Goal: Find specific page/section: Find specific page/section

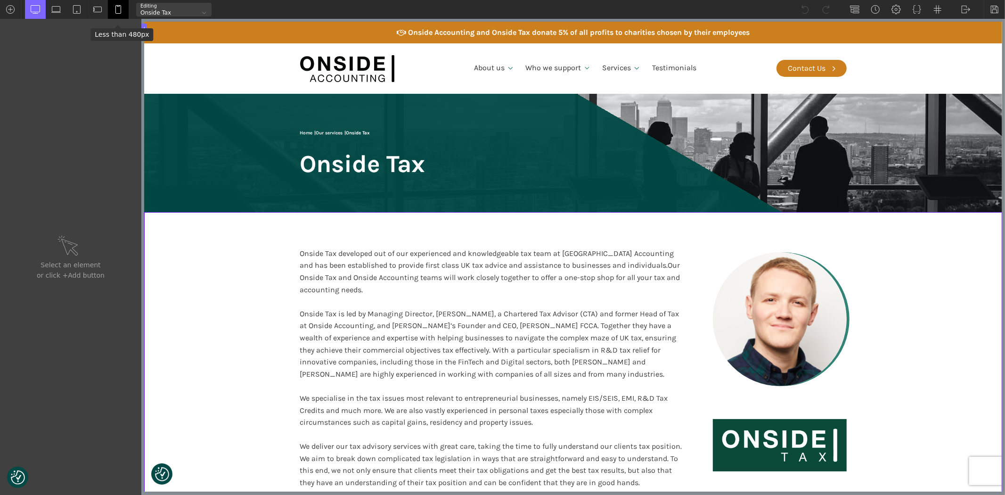
click at [116, 8] on img at bounding box center [118, 9] width 9 height 9
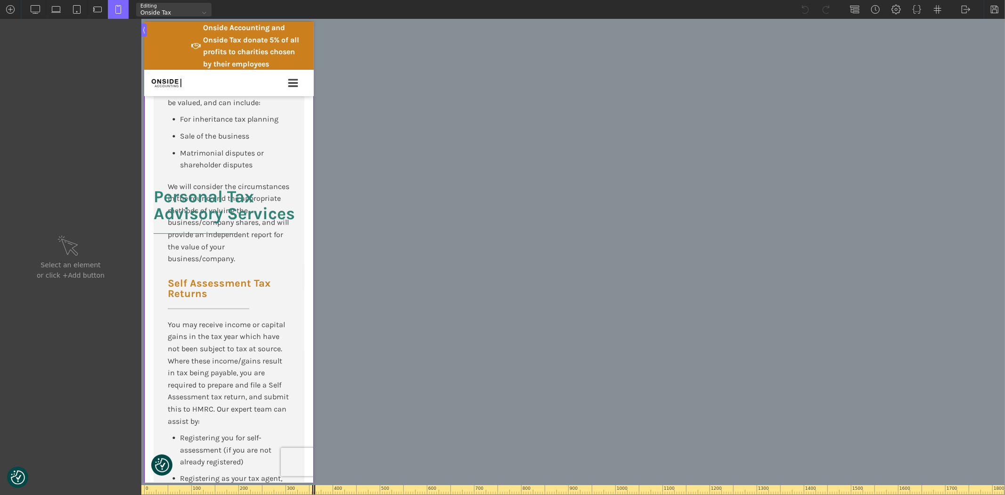
scroll to position [3141, 0]
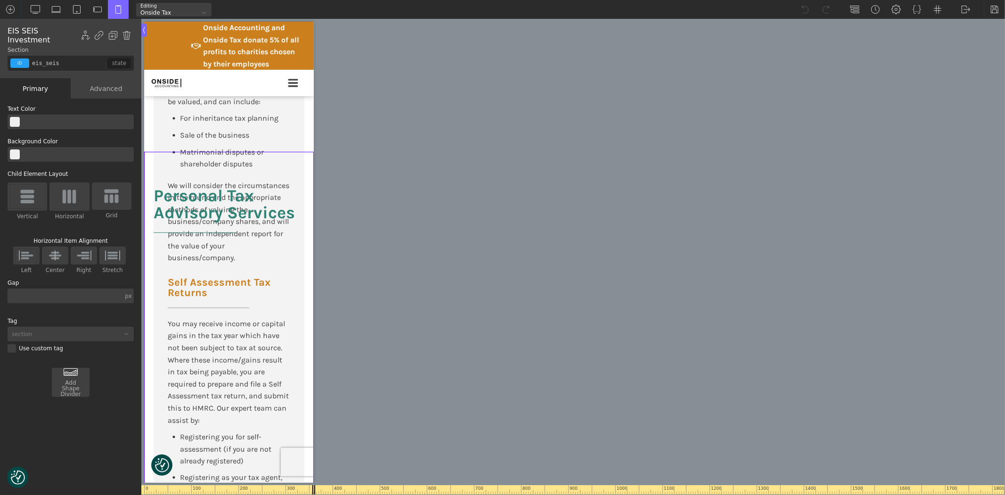
drag, startPoint x: 312, startPoint y: 289, endPoint x: 462, endPoint y: 305, distance: 150.7
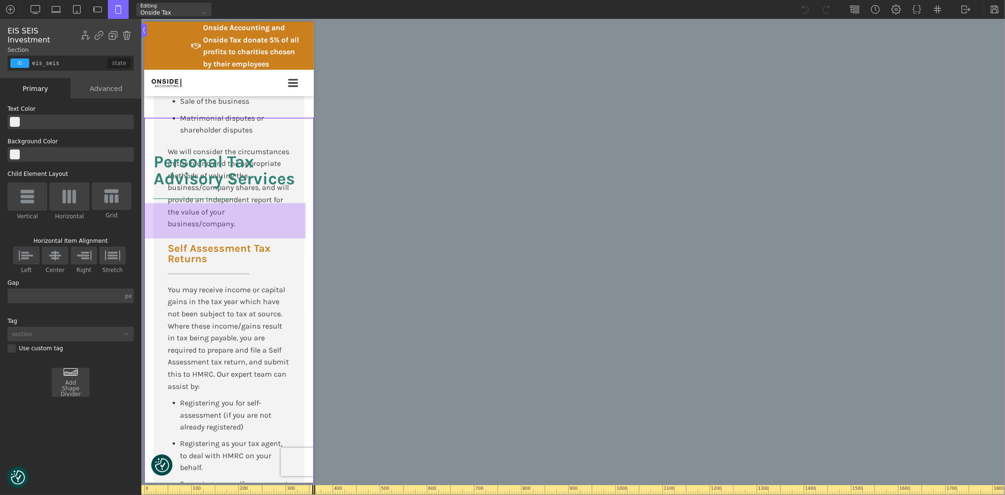
scroll to position [3193, 0]
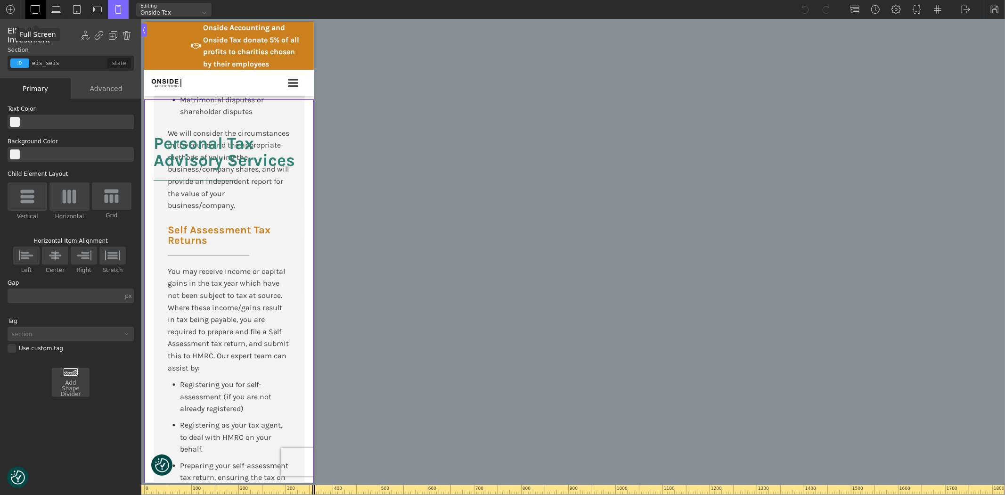
click at [39, 5] on img at bounding box center [35, 9] width 9 height 9
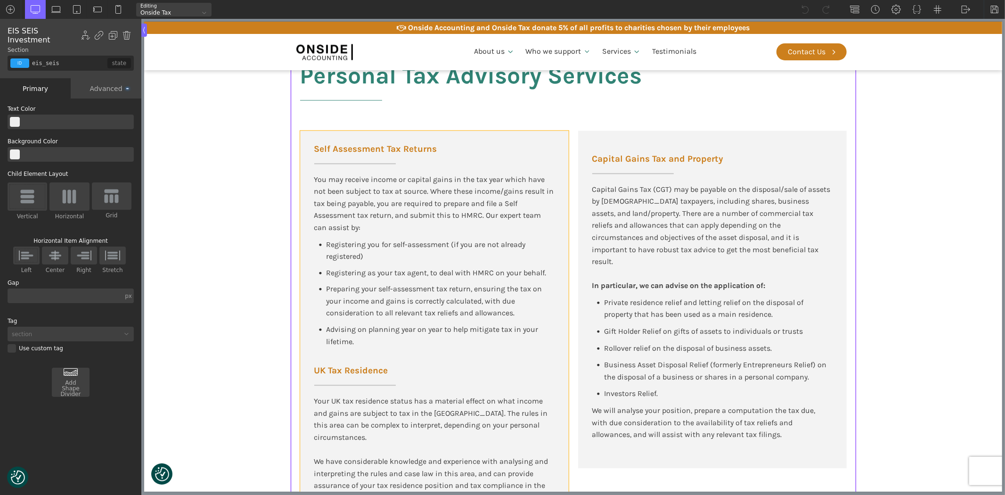
scroll to position [1769, 0]
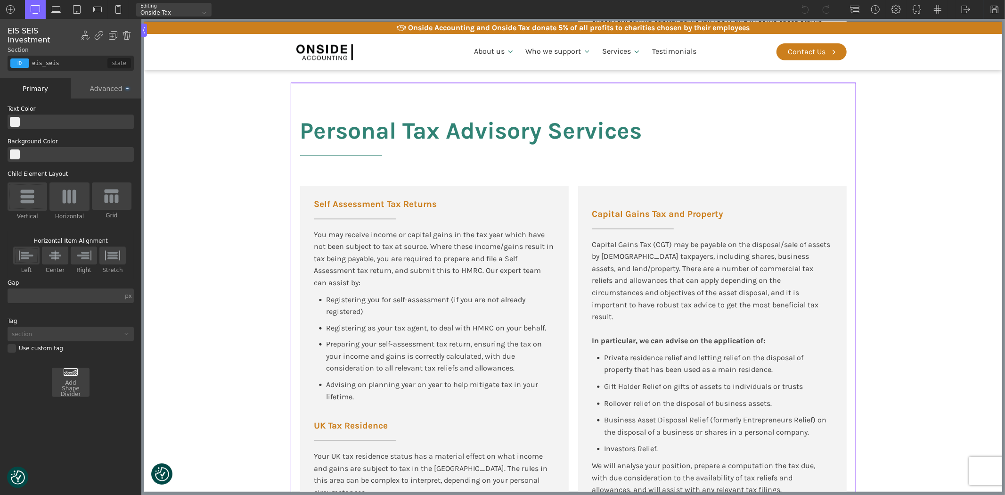
click at [294, 148] on div "Personal Tax Advisory Services Self Assessment Tax Returns You may receive inco…" at bounding box center [572, 342] width 565 height 520
click at [316, 139] on h2 "Personal Tax Advisory Services" at bounding box center [471, 142] width 342 height 49
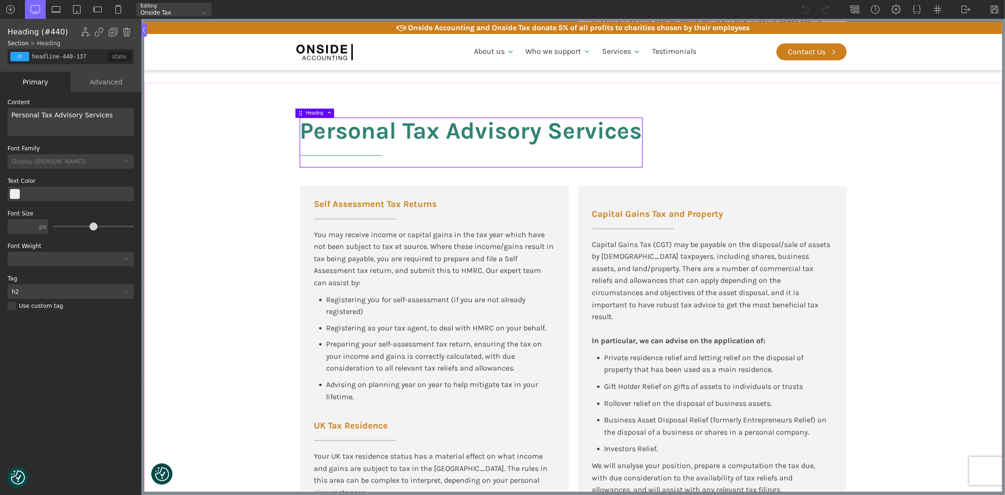
click at [97, 80] on div "Advanced" at bounding box center [106, 82] width 71 height 20
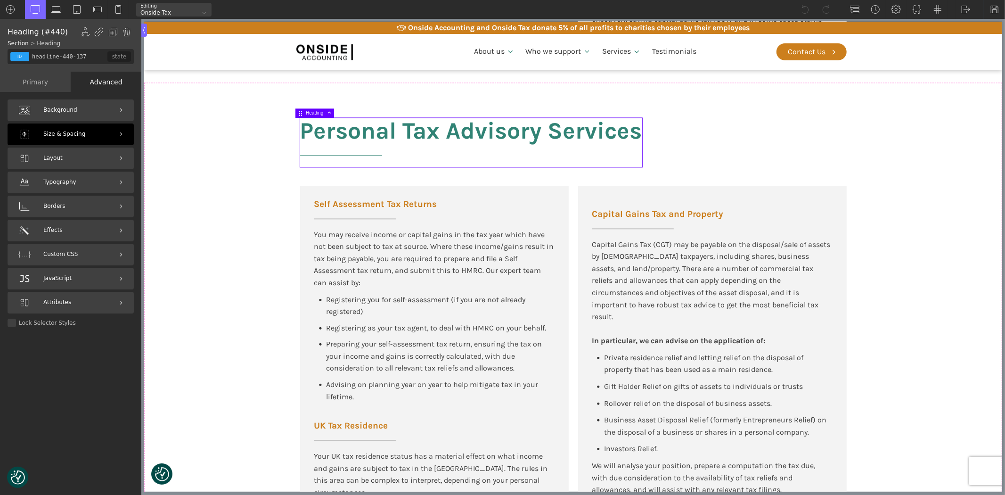
click at [55, 130] on span "Size & Spacing" at bounding box center [64, 134] width 42 height 9
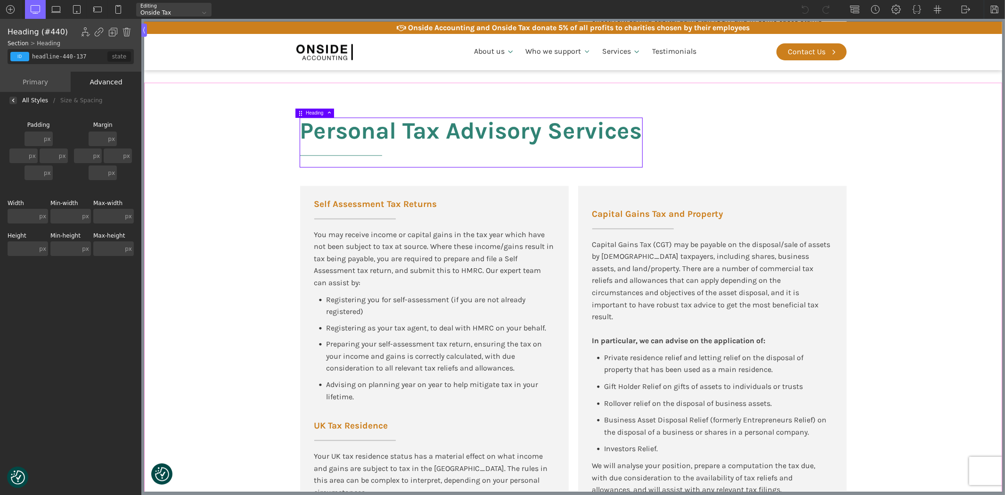
click at [292, 210] on div "Personal Tax Advisory Services Self Assessment Tax Returns You may receive inco…" at bounding box center [572, 342] width 565 height 520
type input "eis_seis"
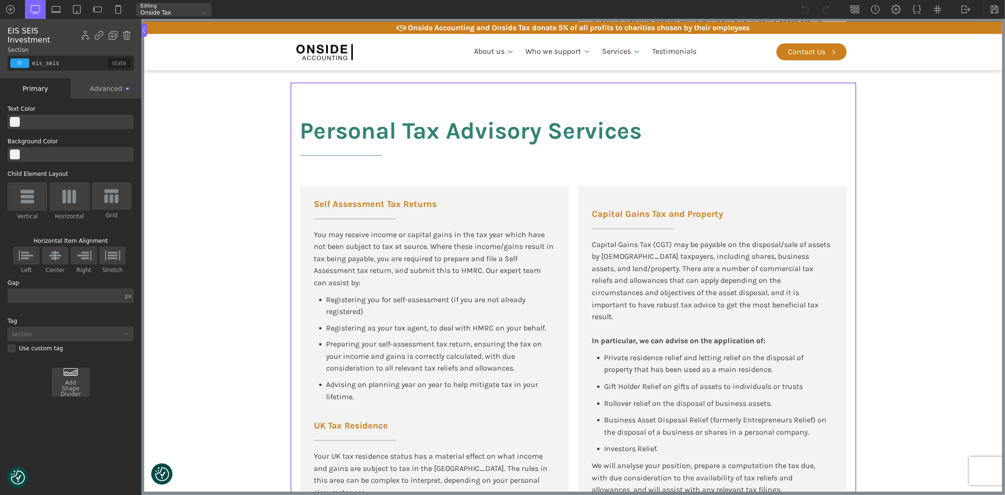
click at [99, 78] on div "Advanced" at bounding box center [106, 88] width 71 height 20
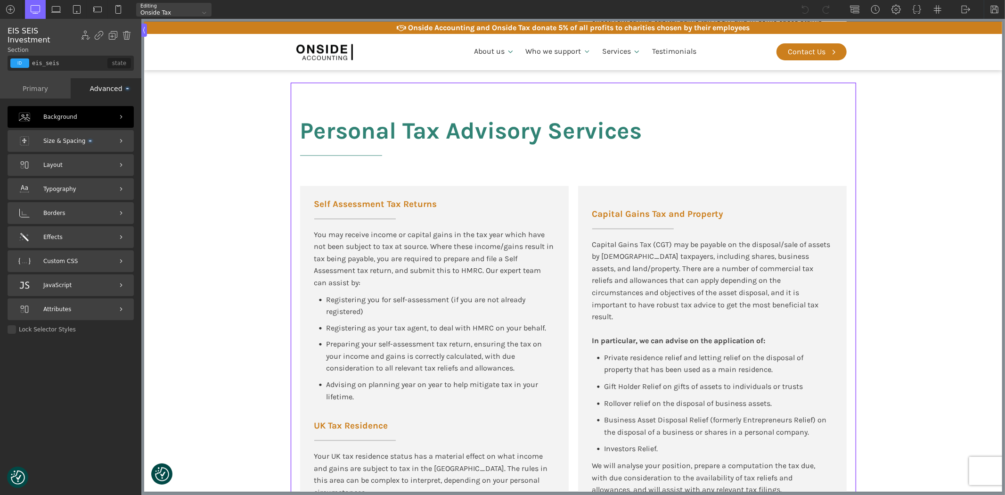
click at [60, 137] on span "Size & Spacing" at bounding box center [67, 141] width 48 height 9
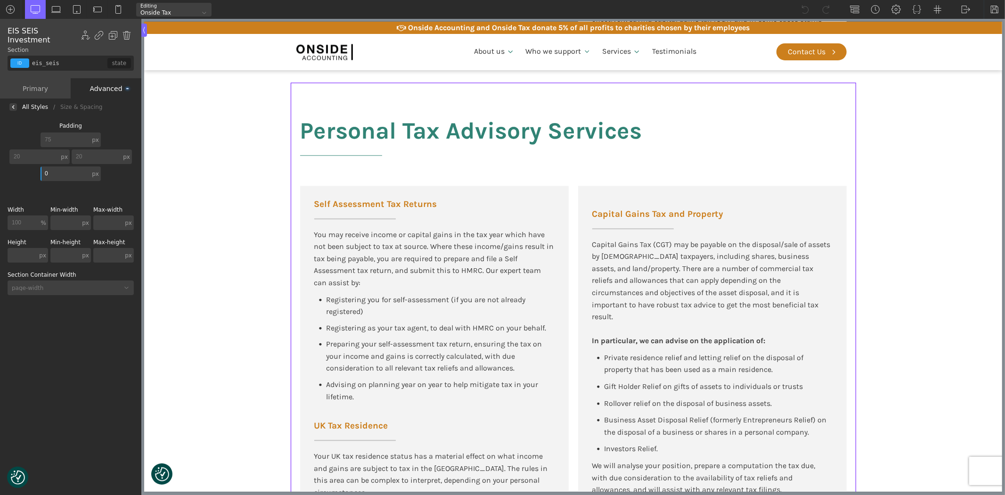
click at [219, 194] on section "Personal Tax Advisory Services Self Assessment Tax Returns You may receive inco…" at bounding box center [573, 342] width 858 height 520
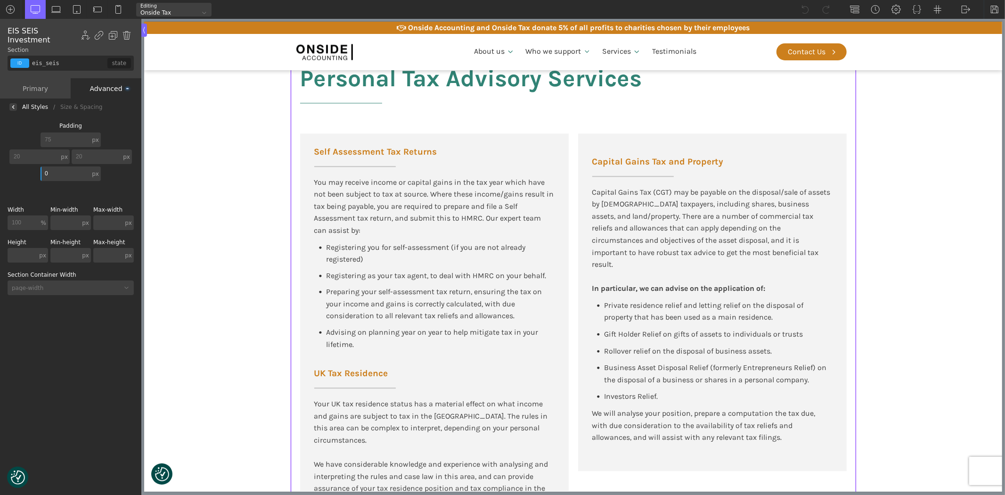
scroll to position [1665, 0]
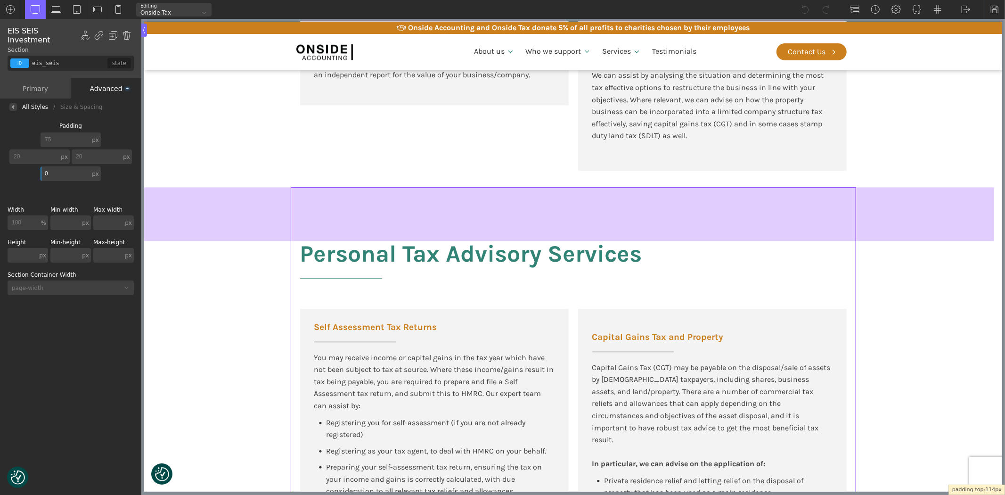
drag, startPoint x: 419, startPoint y: 189, endPoint x: 422, endPoint y: 207, distance: 18.7
click at [422, 207] on div at bounding box center [569, 214] width 850 height 54
type input "114"
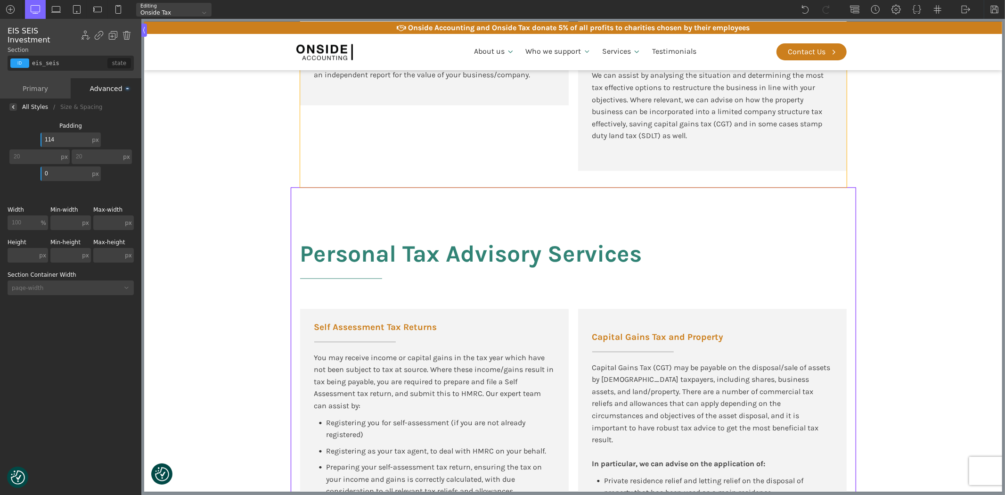
type input "div_block-655-175"
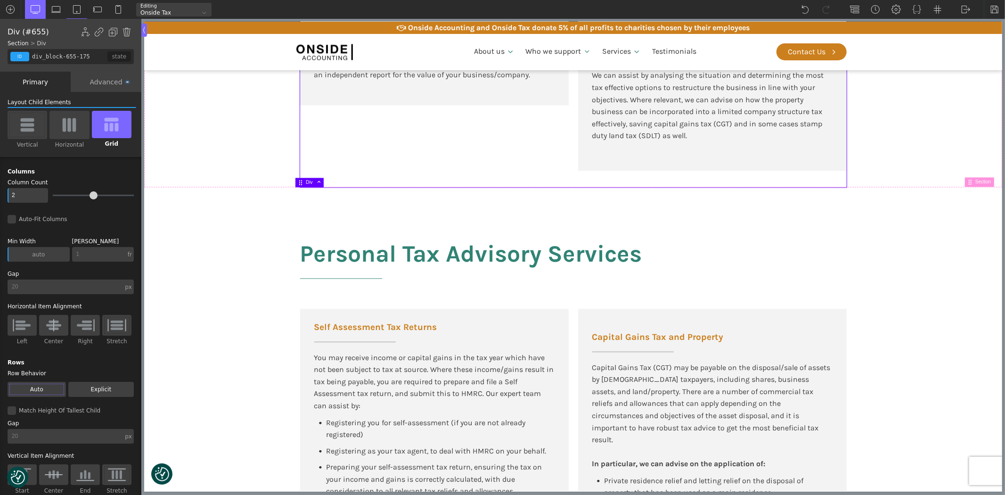
click at [104, 78] on div "Advanced" at bounding box center [106, 82] width 71 height 20
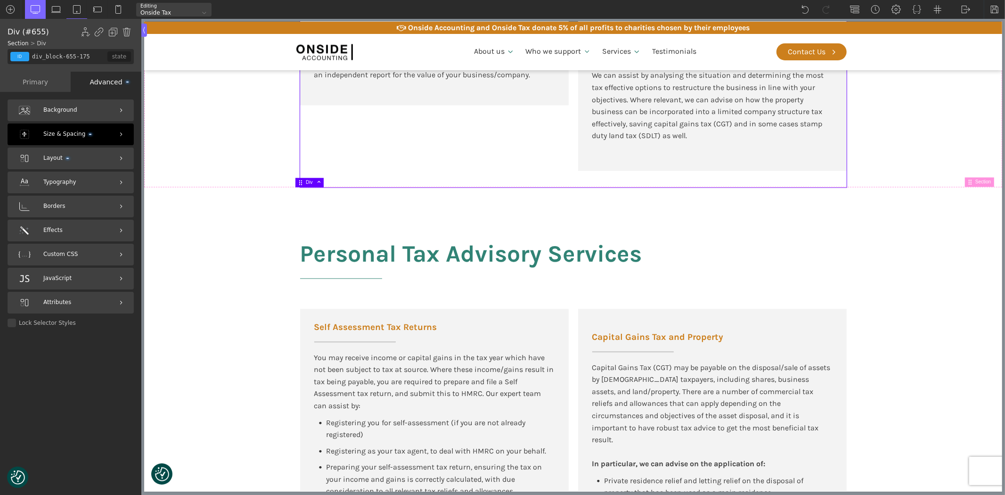
click at [60, 129] on div "Size & Spacing" at bounding box center [71, 134] width 126 height 22
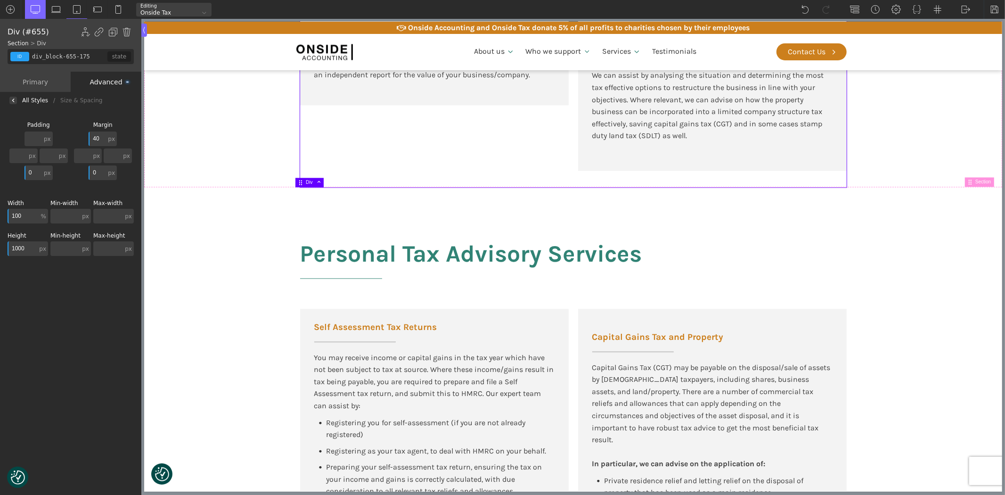
click at [29, 248] on input "1000" at bounding box center [23, 248] width 30 height 15
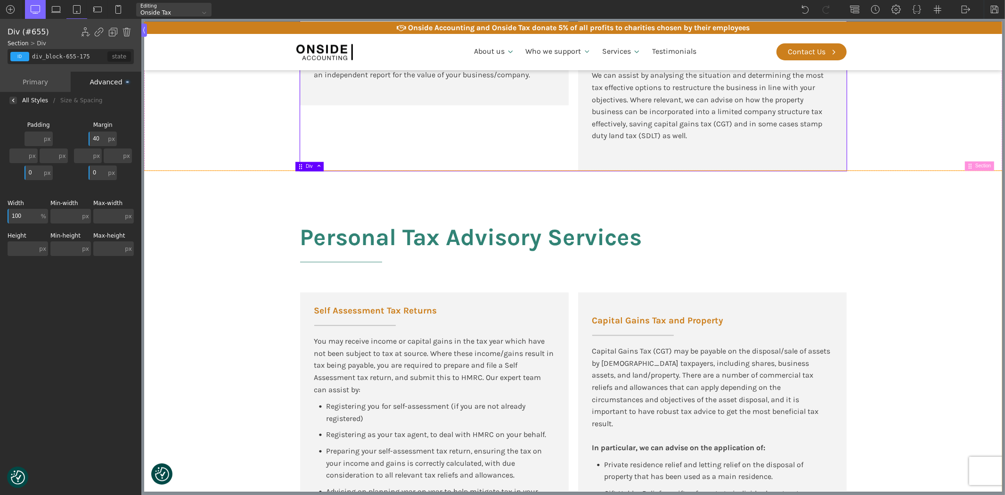
click at [345, 199] on div "Personal Tax Advisory Services Self Assessment Tax Returns You may receive inco…" at bounding box center [572, 440] width 565 height 538
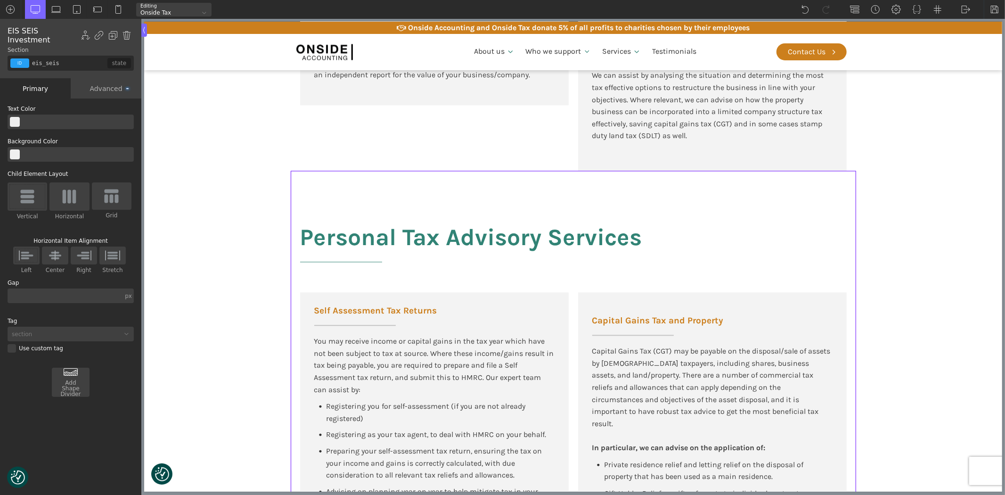
click at [944, 275] on section "Personal Tax Advisory Services Self Assessment Tax Returns You may receive inco…" at bounding box center [573, 440] width 858 height 538
click at [115, 9] on img at bounding box center [118, 9] width 9 height 9
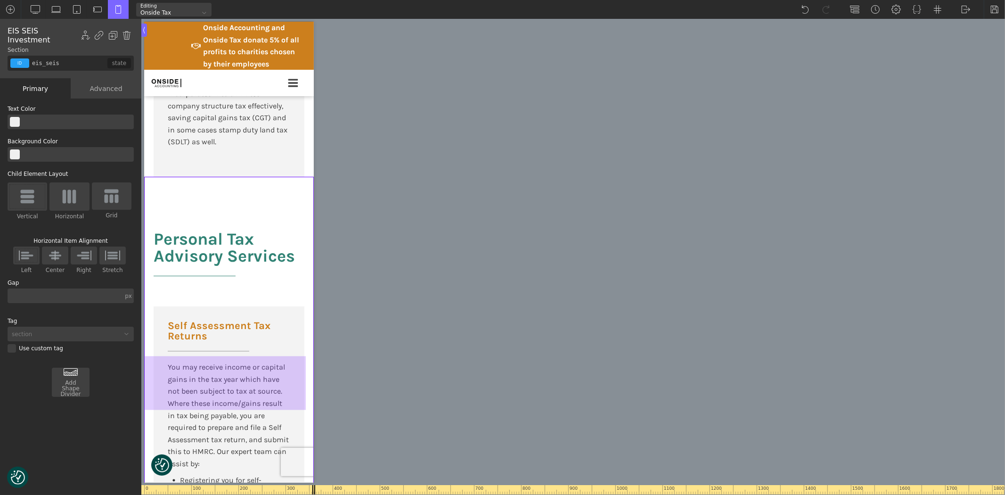
scroll to position [3964, 0]
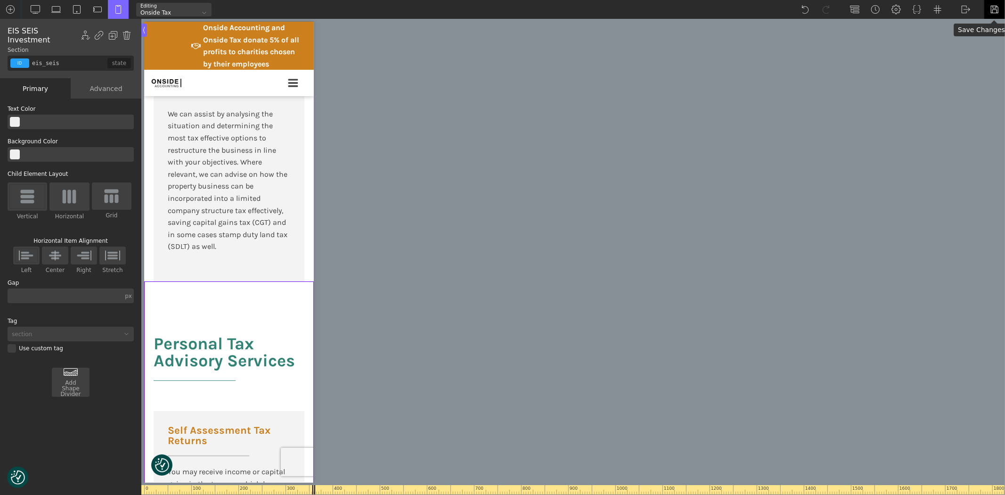
click at [995, 6] on img at bounding box center [994, 9] width 9 height 9
click at [34, 8] on img at bounding box center [35, 9] width 9 height 9
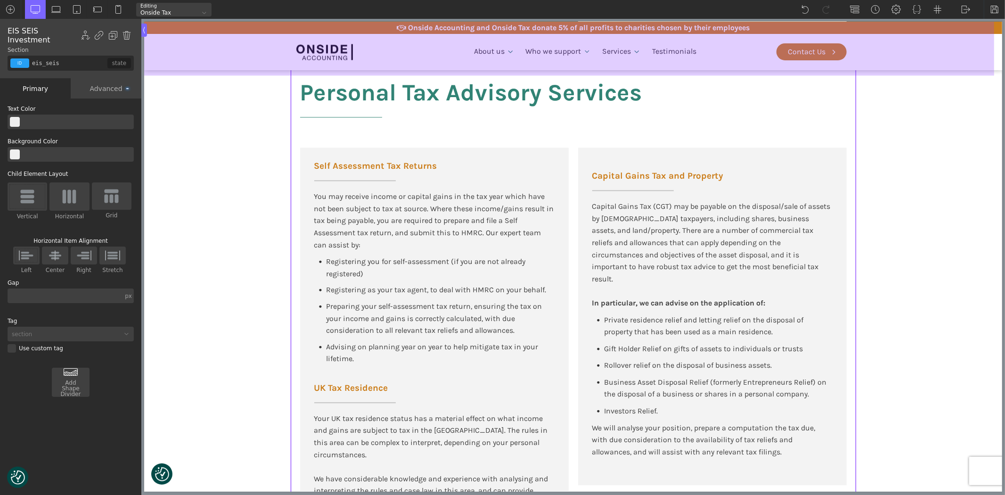
scroll to position [1753, 0]
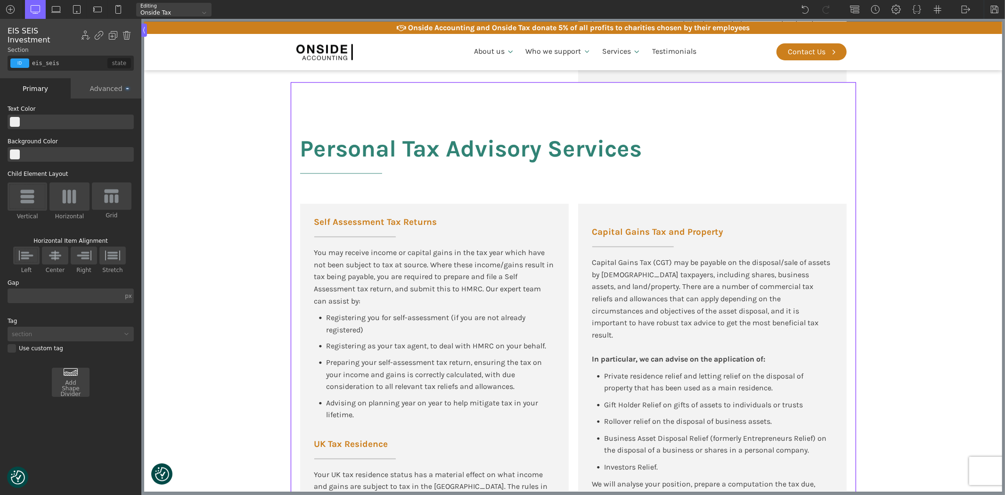
click at [935, 223] on section "Personal Tax Advisory Services Self Assessment Tax Returns You may receive inco…" at bounding box center [573, 351] width 858 height 538
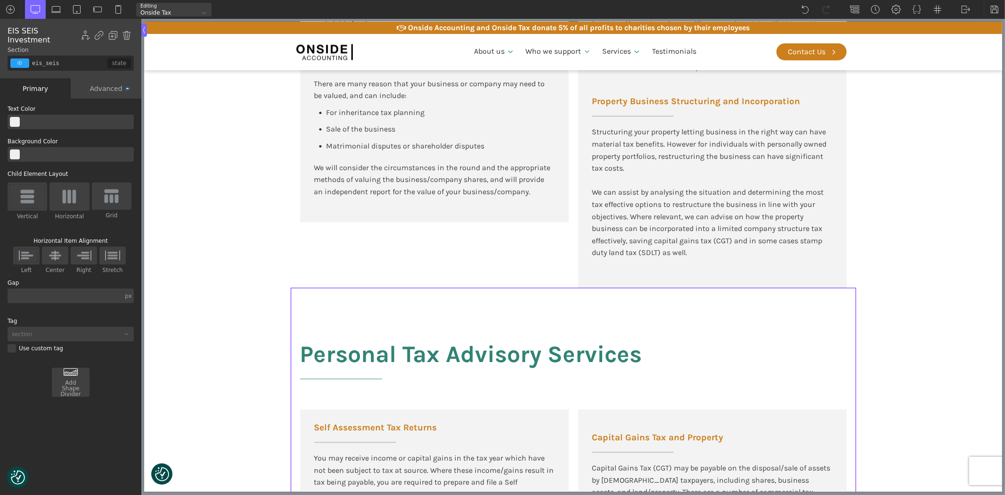
scroll to position [1544, 0]
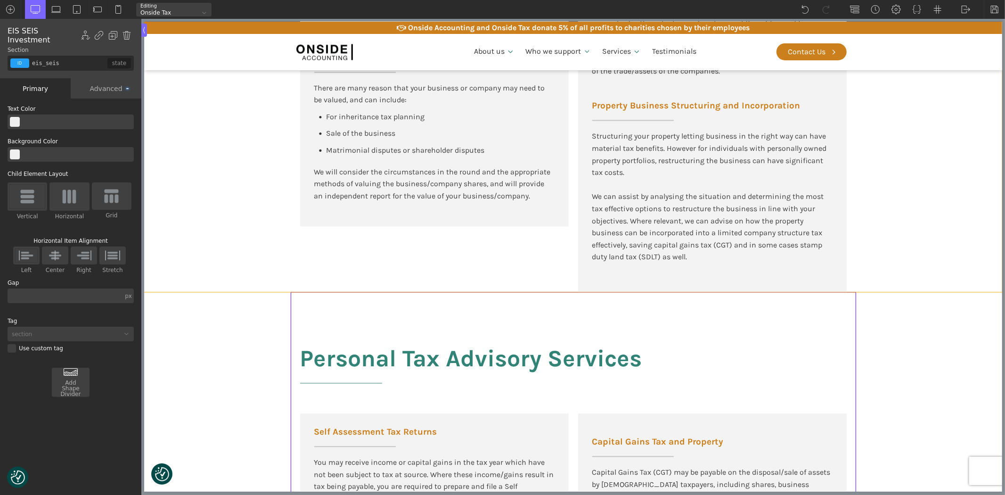
click at [949, 209] on section "Business Tax Advisory Services Selling Your Business If you are selling to a th…" at bounding box center [573, 13] width 858 height 558
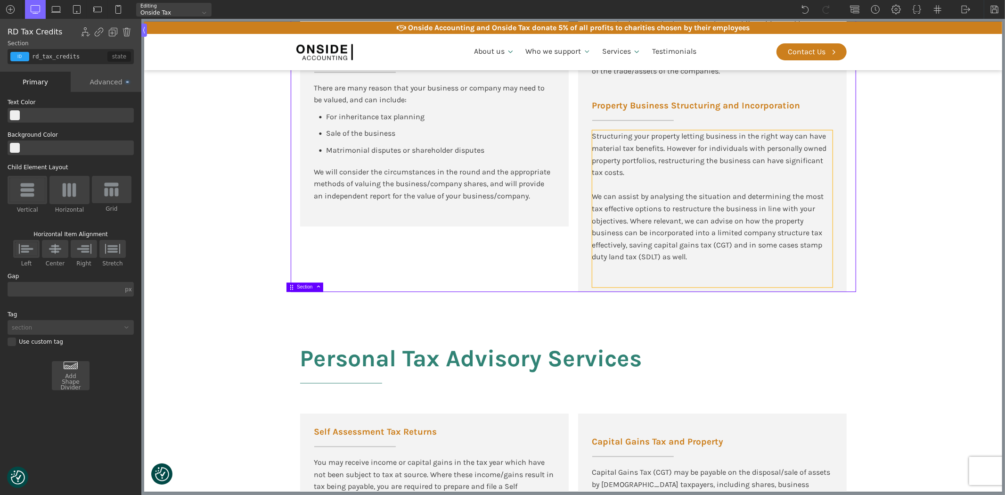
click at [714, 260] on div "Structuring your property letting business in the right way can have material t…" at bounding box center [712, 196] width 240 height 133
type input "text_block-738-175"
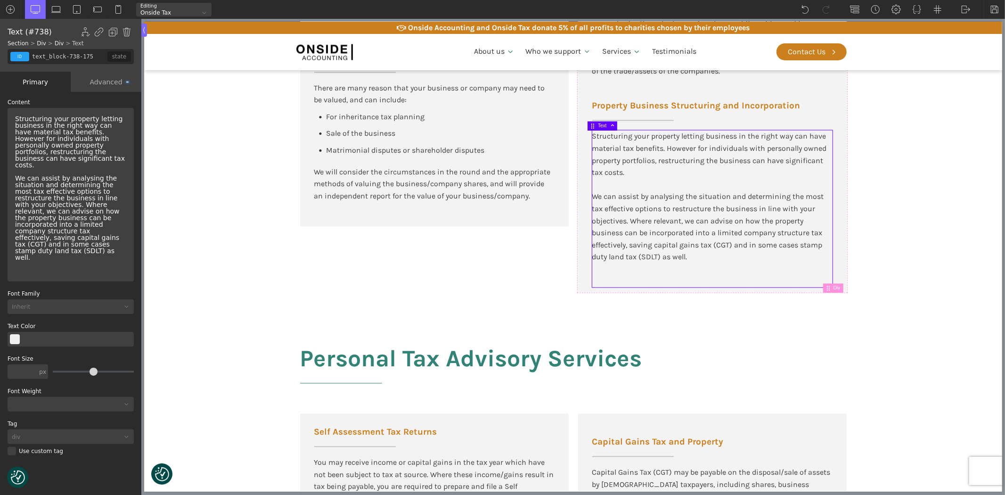
click at [119, 233] on div "Structuring your property letting business in the right way can have material t…" at bounding box center [70, 188] width 119 height 153
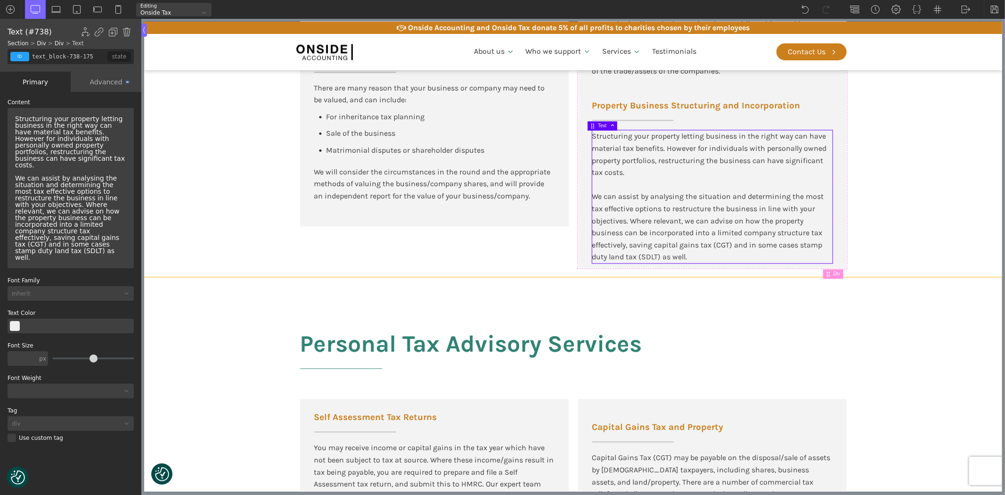
type input "eis_seis"
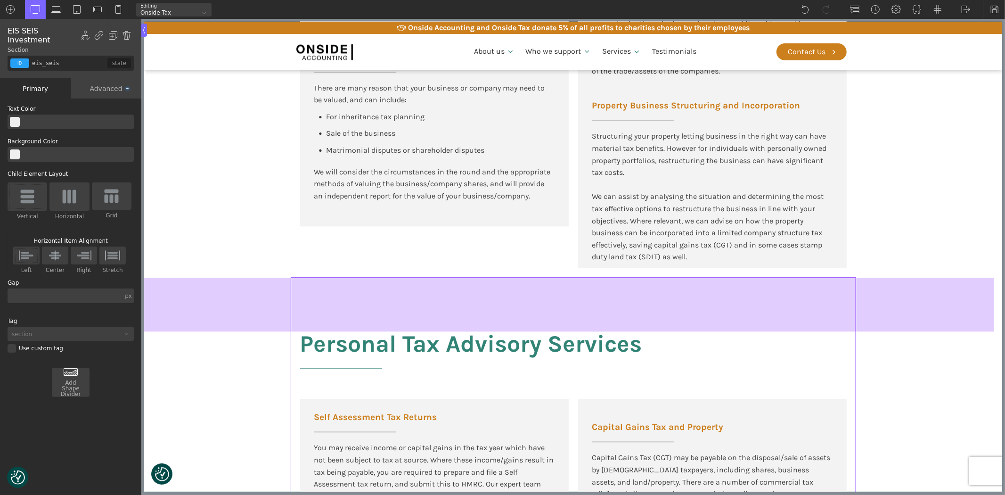
click at [499, 281] on div at bounding box center [569, 305] width 850 height 54
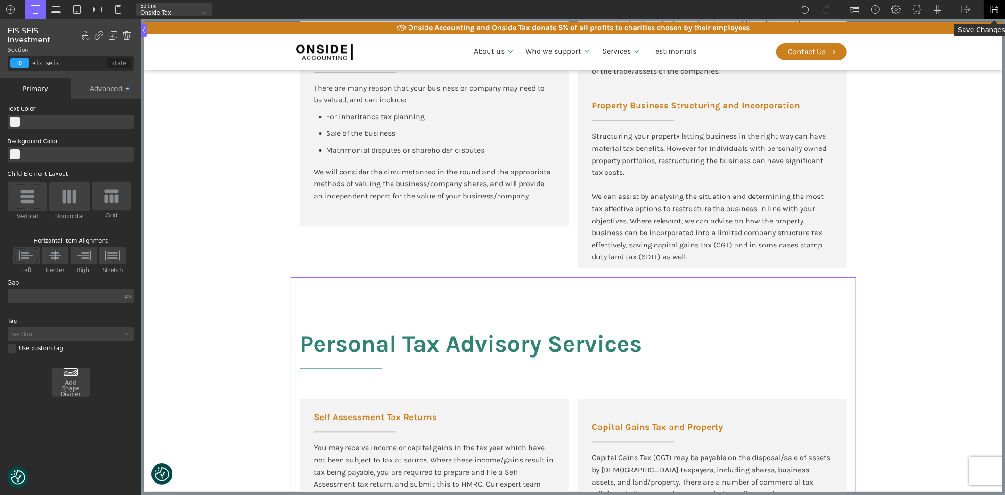
click at [996, 10] on img at bounding box center [994, 9] width 9 height 9
click at [123, 7] on div at bounding box center [118, 9] width 21 height 19
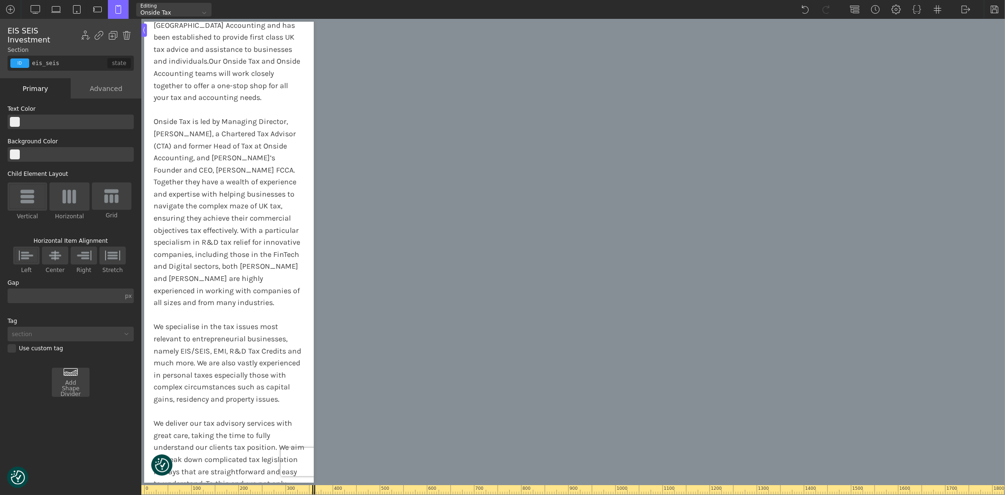
scroll to position [0, 0]
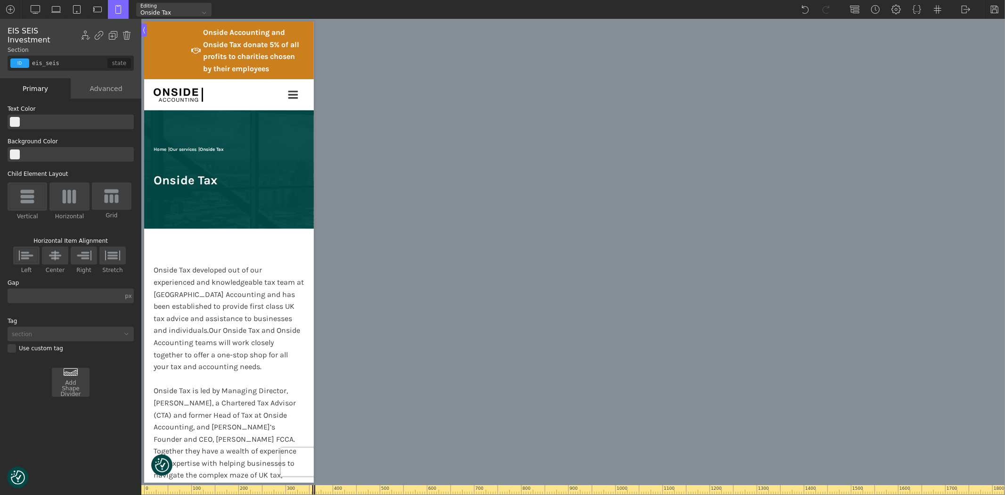
drag, startPoint x: 307, startPoint y: 409, endPoint x: 459, endPoint y: 58, distance: 382.4
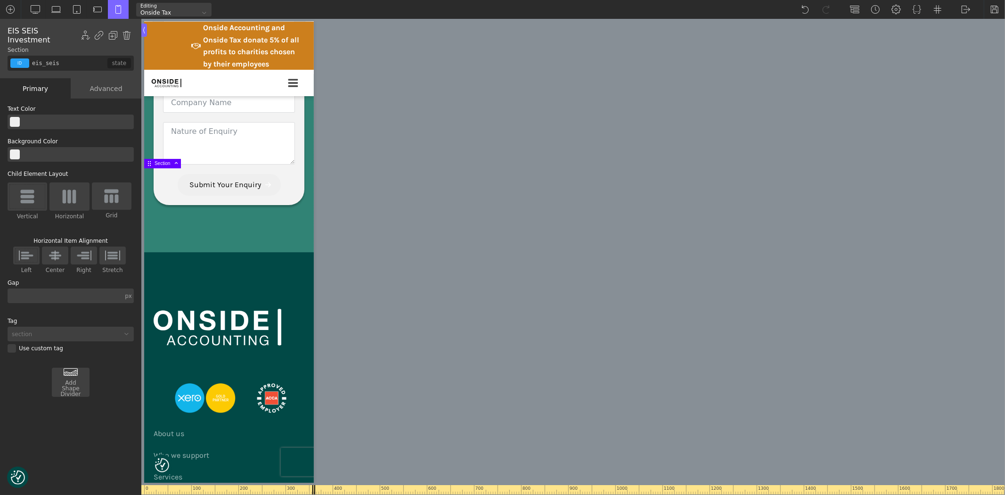
scroll to position [5654, 0]
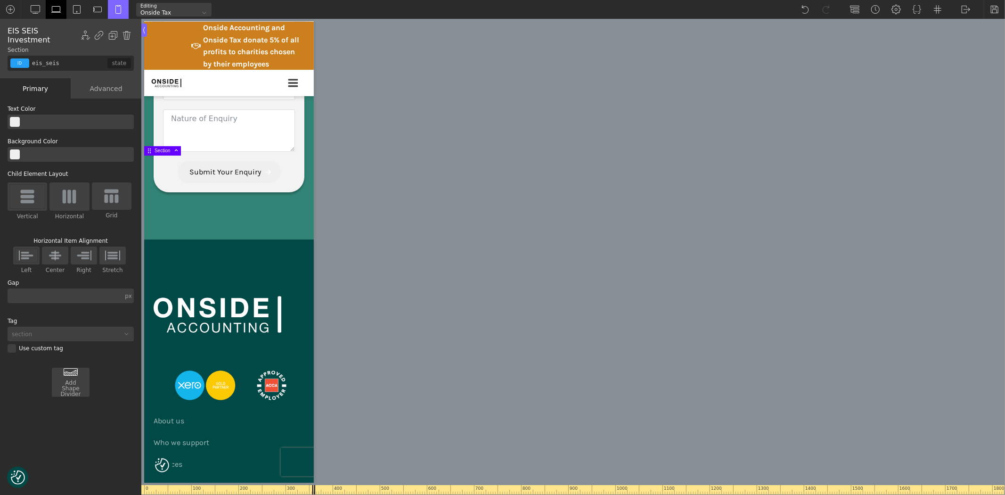
click at [55, 13] on img at bounding box center [55, 9] width 9 height 9
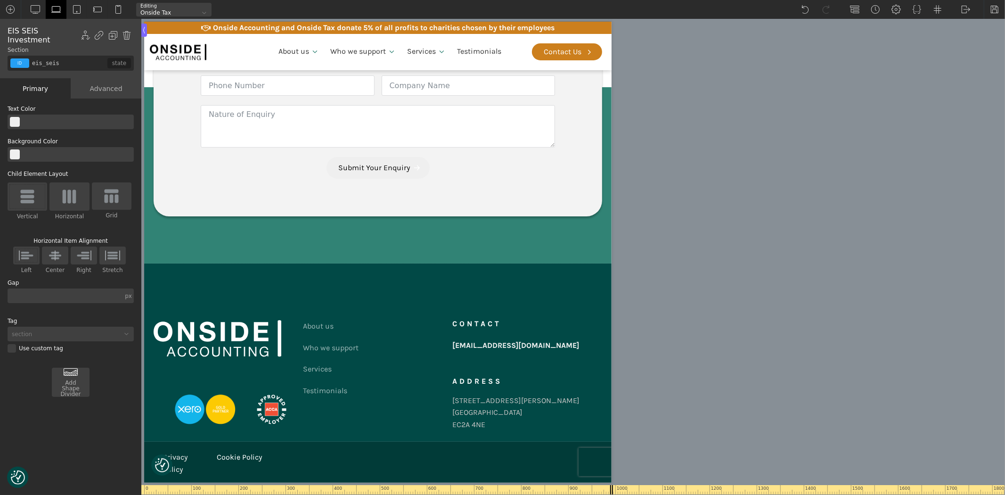
scroll to position [1918, 0]
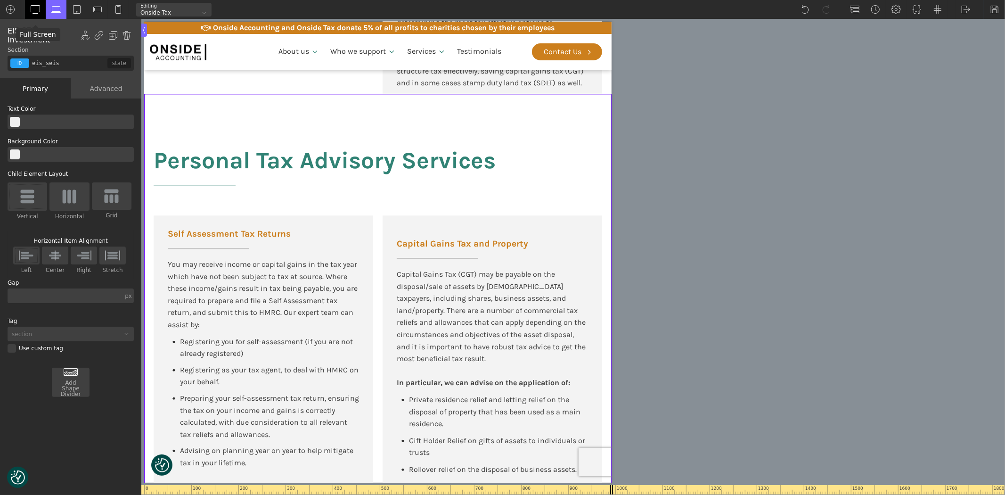
click at [32, 3] on div at bounding box center [35, 9] width 21 height 19
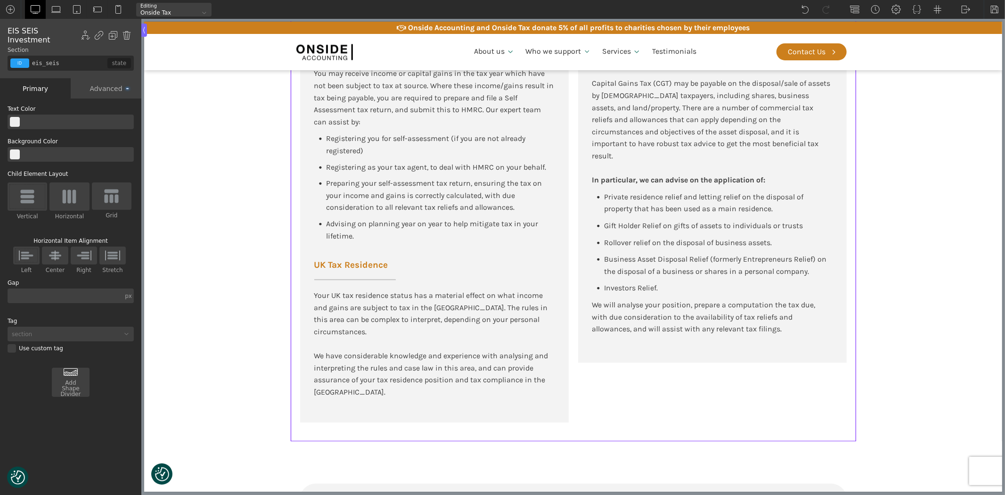
scroll to position [1753, 0]
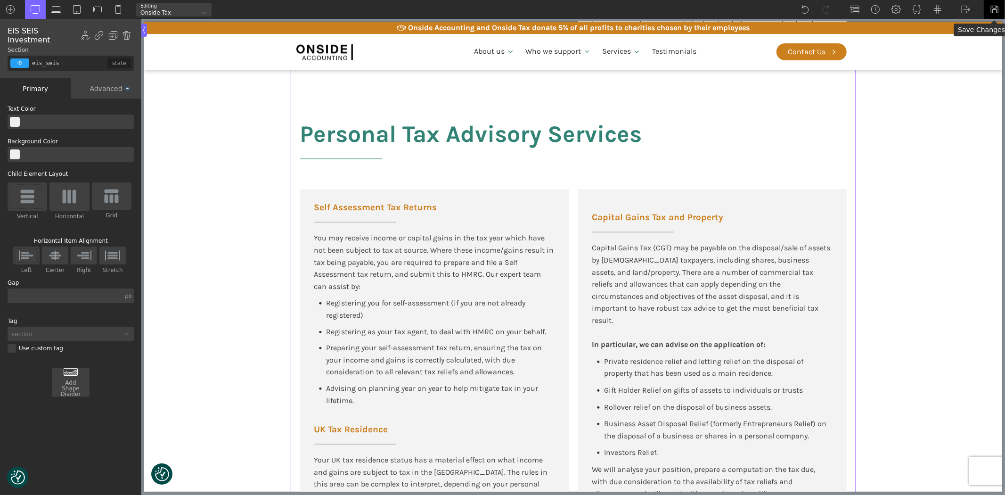
click at [997, 12] on img at bounding box center [994, 9] width 9 height 9
click at [965, 7] on img at bounding box center [965, 9] width 9 height 9
click at [969, 16] on div "WP Admin [GEOGRAPHIC_DATA] [GEOGRAPHIC_DATA]" at bounding box center [966, 9] width 21 height 19
click at [968, 5] on img at bounding box center [965, 9] width 9 height 9
click at [972, 35] on link "Frontend" at bounding box center [976, 39] width 40 height 15
